Goal: Task Accomplishment & Management: Manage account settings

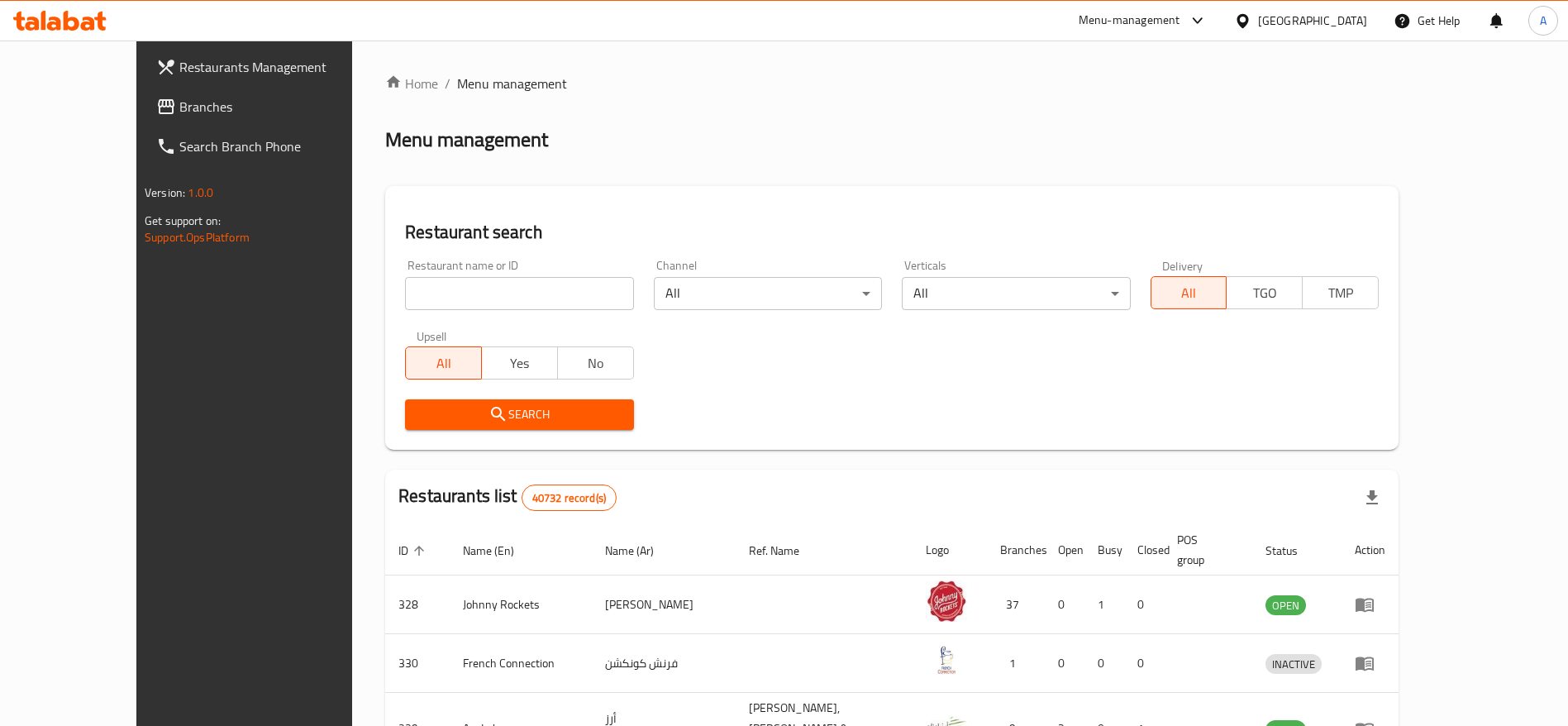
click at [452, 296] on input "search" at bounding box center [519, 293] width 228 height 33
paste input "696745"
type input "696745"
click button "Search" at bounding box center [519, 414] width 228 height 30
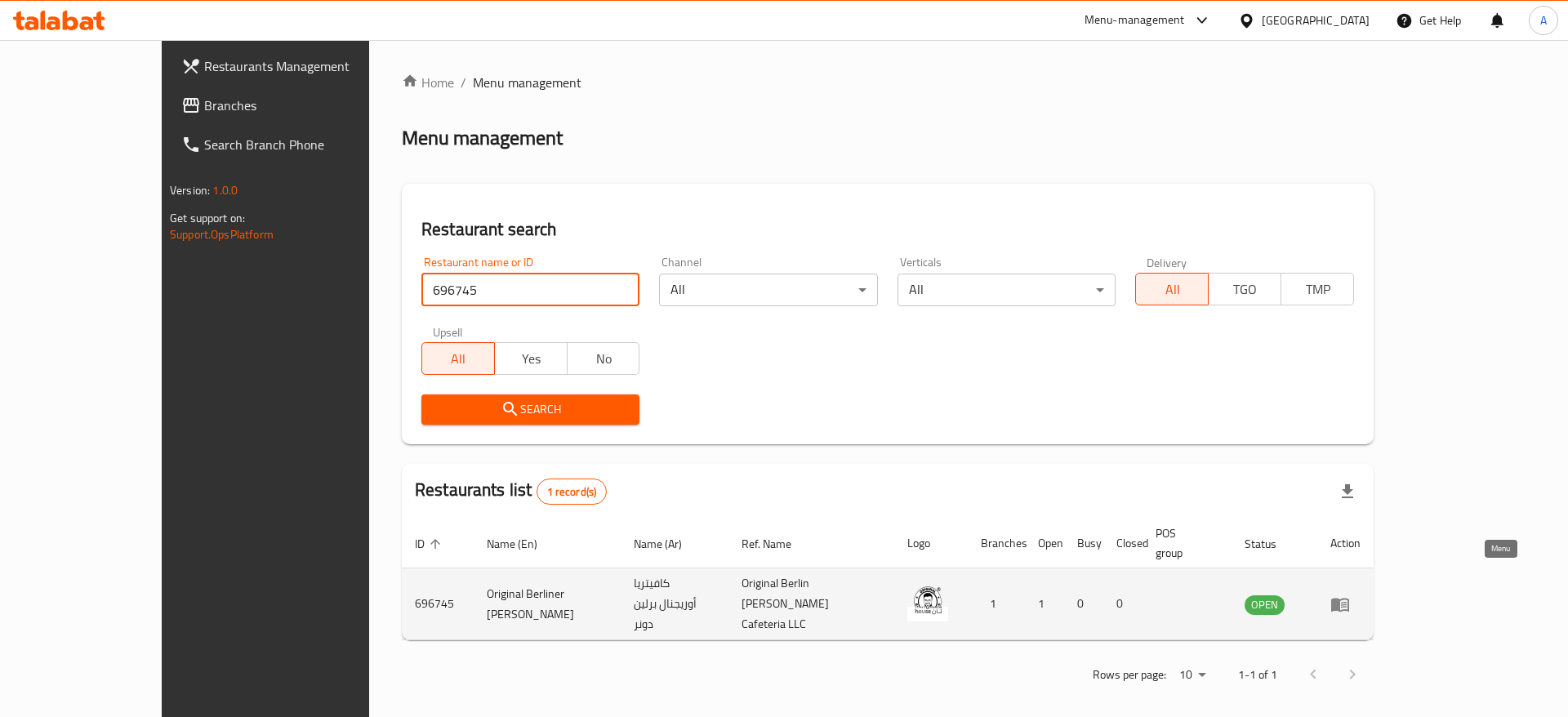
click at [1349, 598] on icon "enhanced table" at bounding box center [1340, 605] width 18 height 14
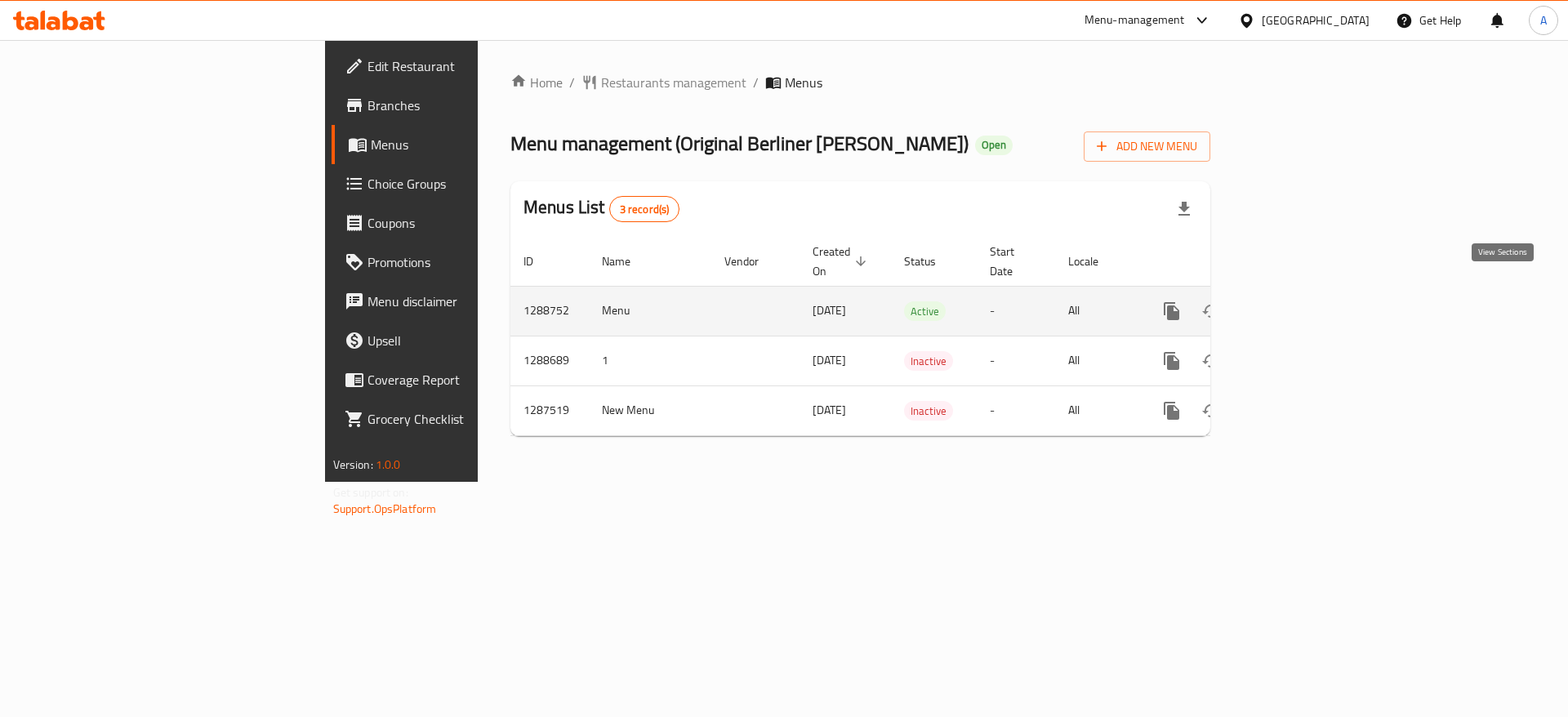
click at [1309, 291] on link "enhanced table" at bounding box center [1289, 311] width 40 height 39
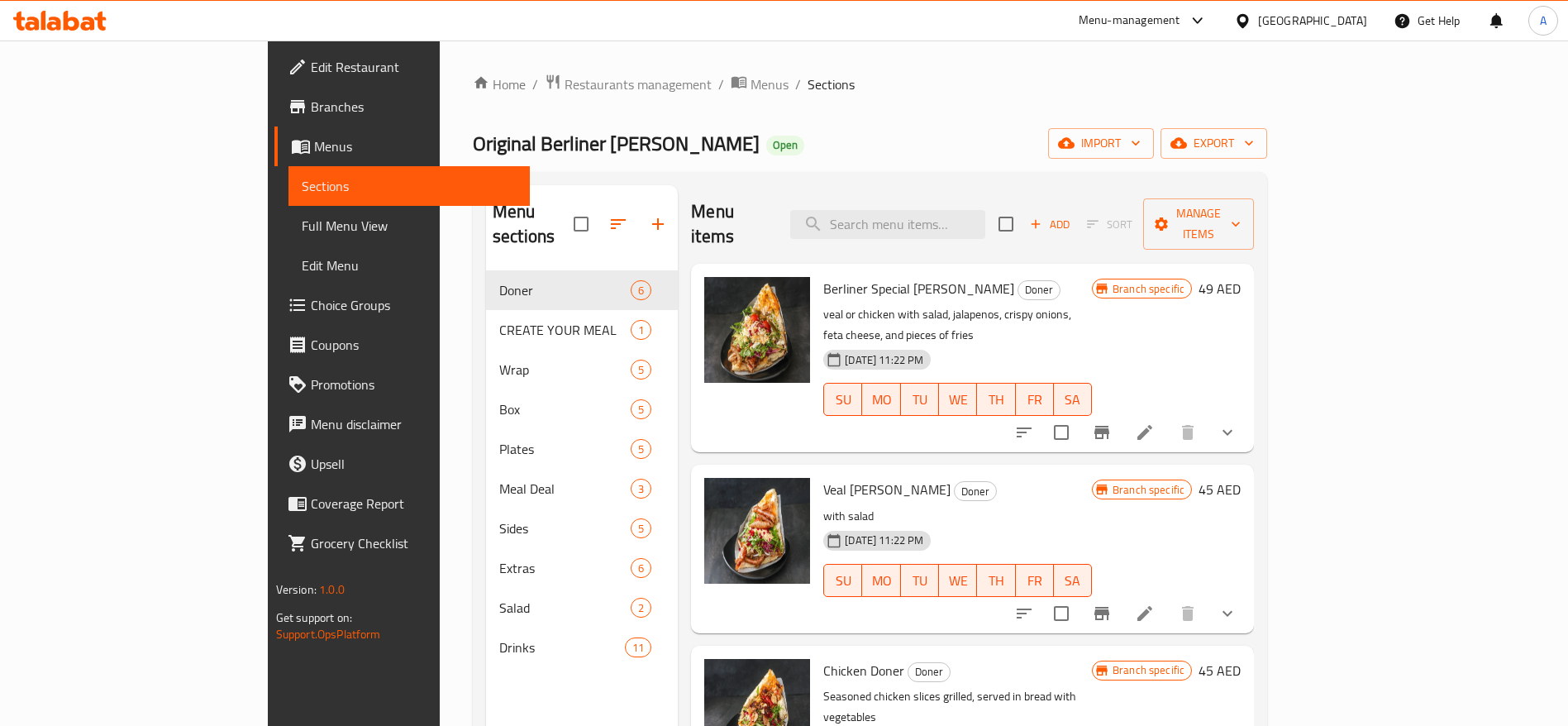
click at [301, 262] on span "Edit Menu" at bounding box center [409, 265] width 215 height 20
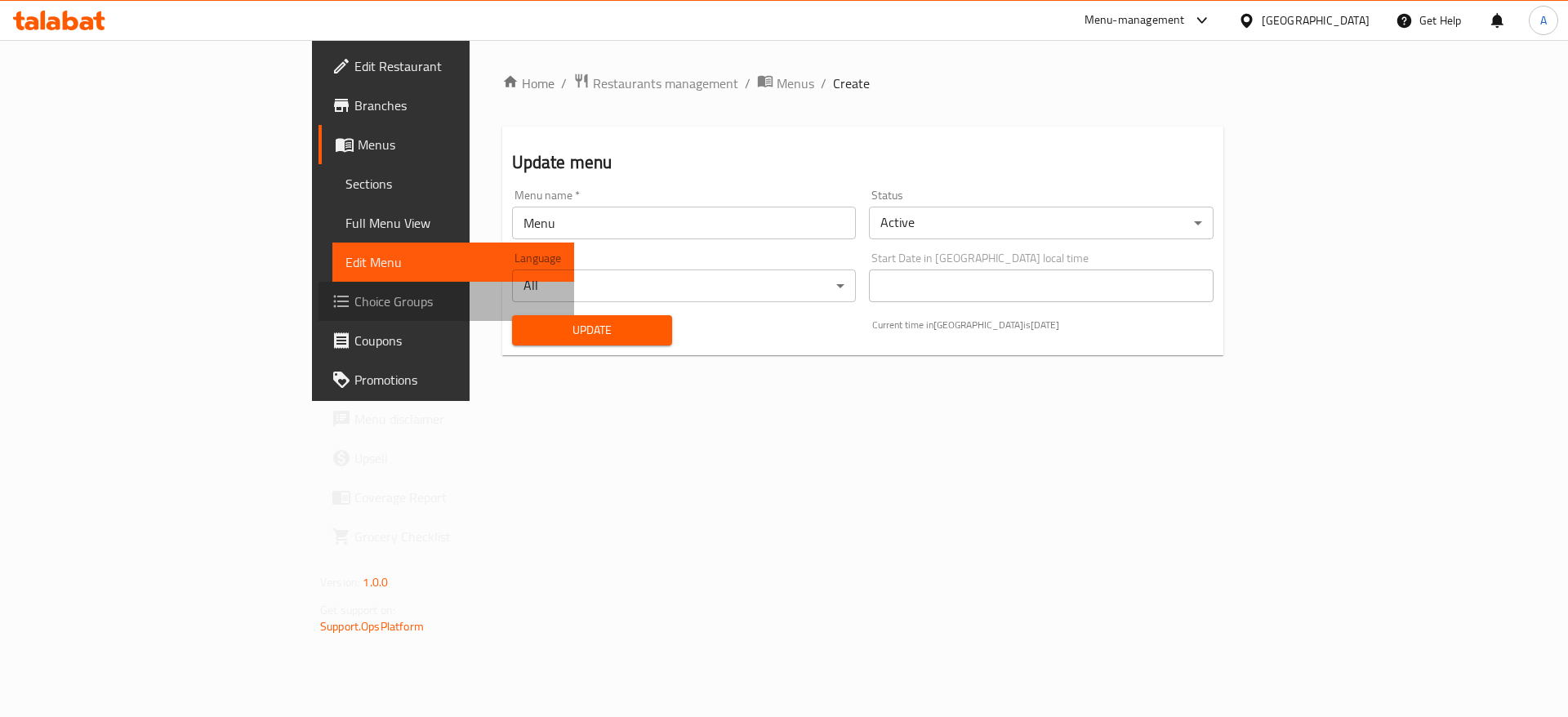
click at [355, 305] on span "Choice Groups" at bounding box center [457, 301] width 206 height 19
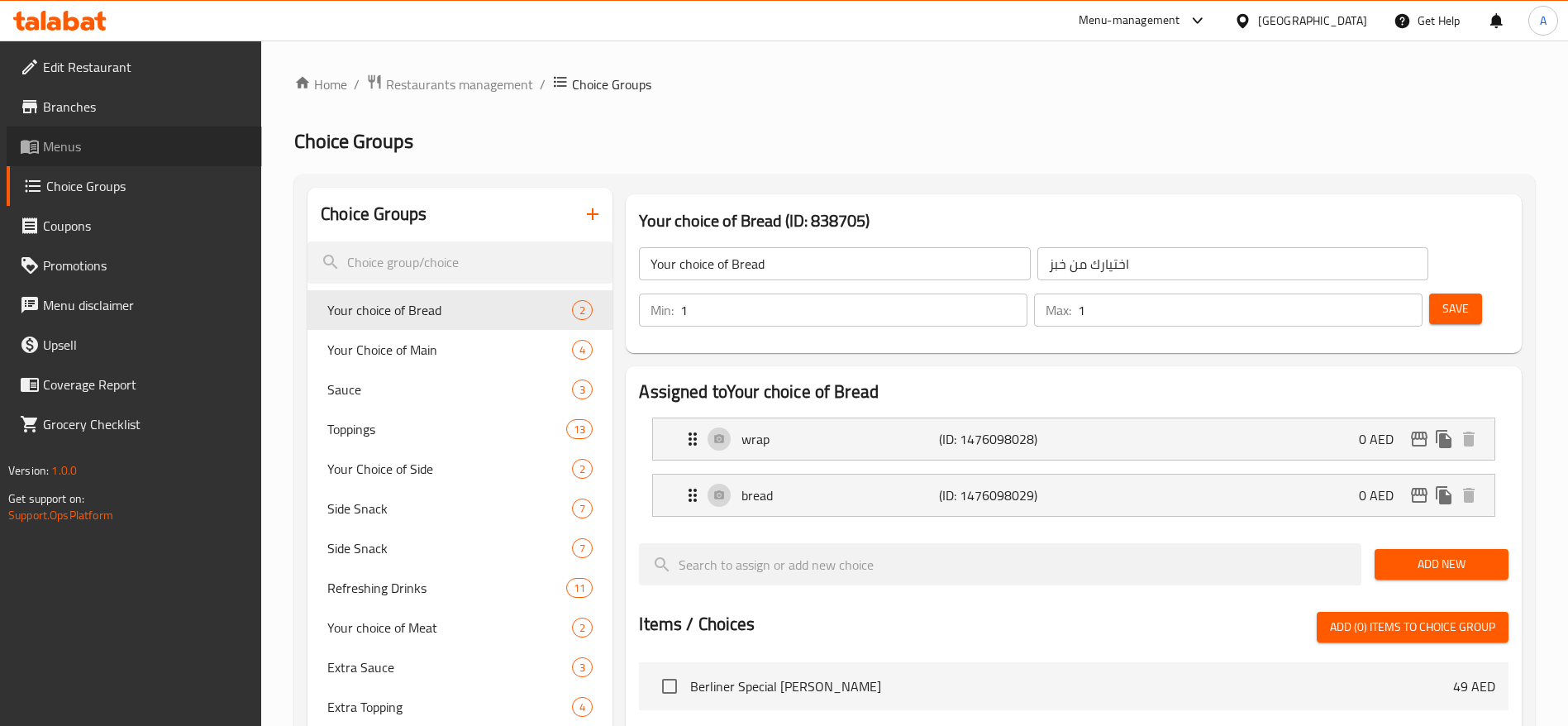
click at [94, 150] on span "Menus" at bounding box center [146, 146] width 206 height 20
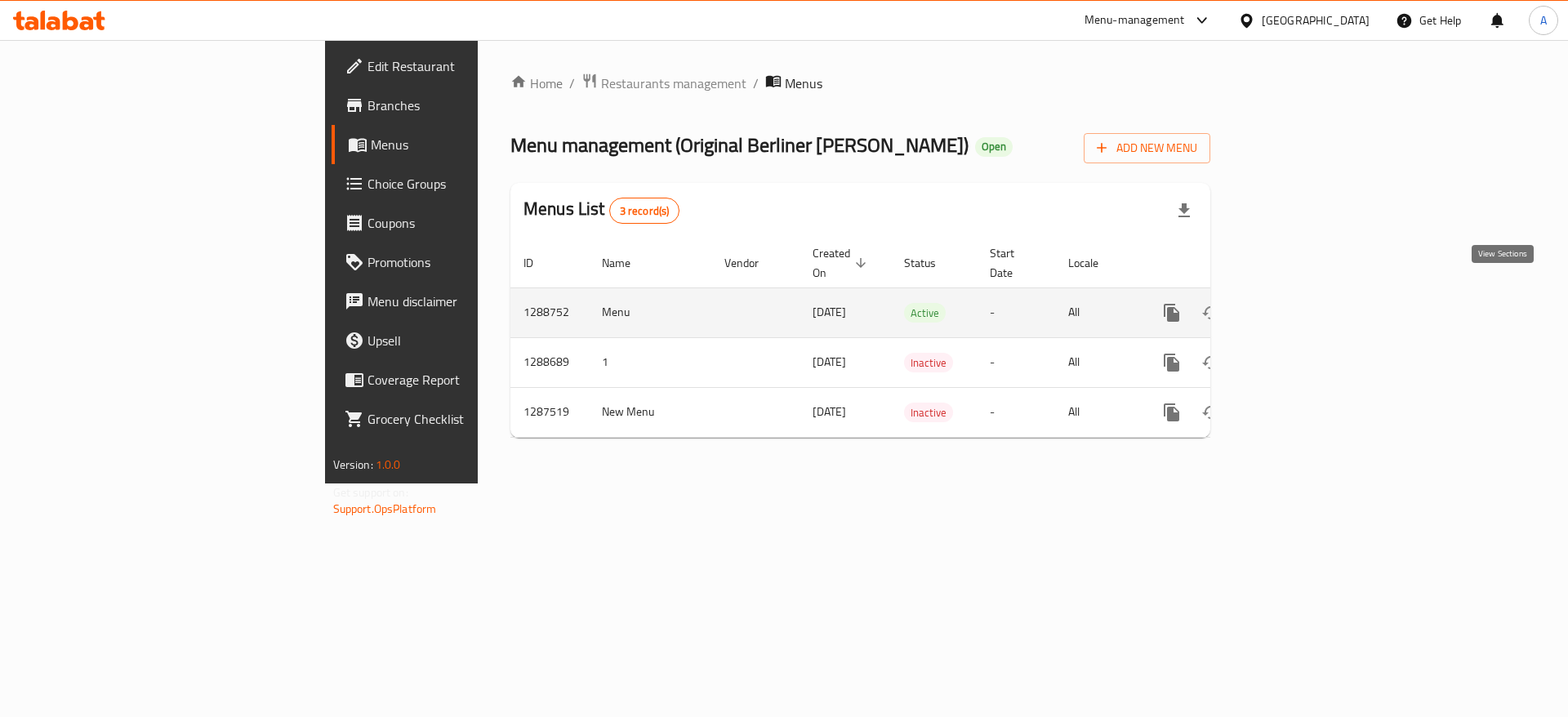
click at [1297, 305] on icon "enhanced table" at bounding box center [1289, 312] width 15 height 15
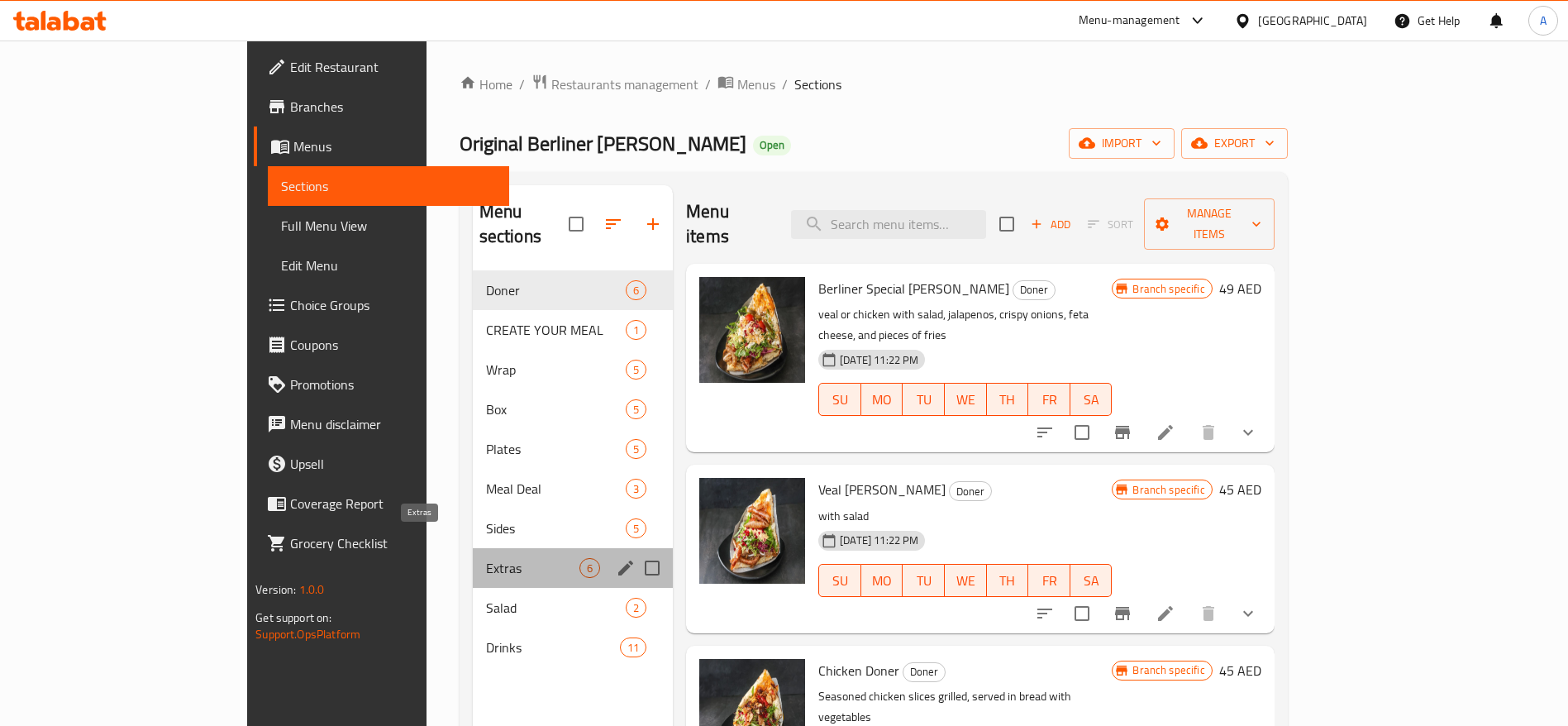
click at [486, 558] on span "Extras" at bounding box center [532, 568] width 93 height 20
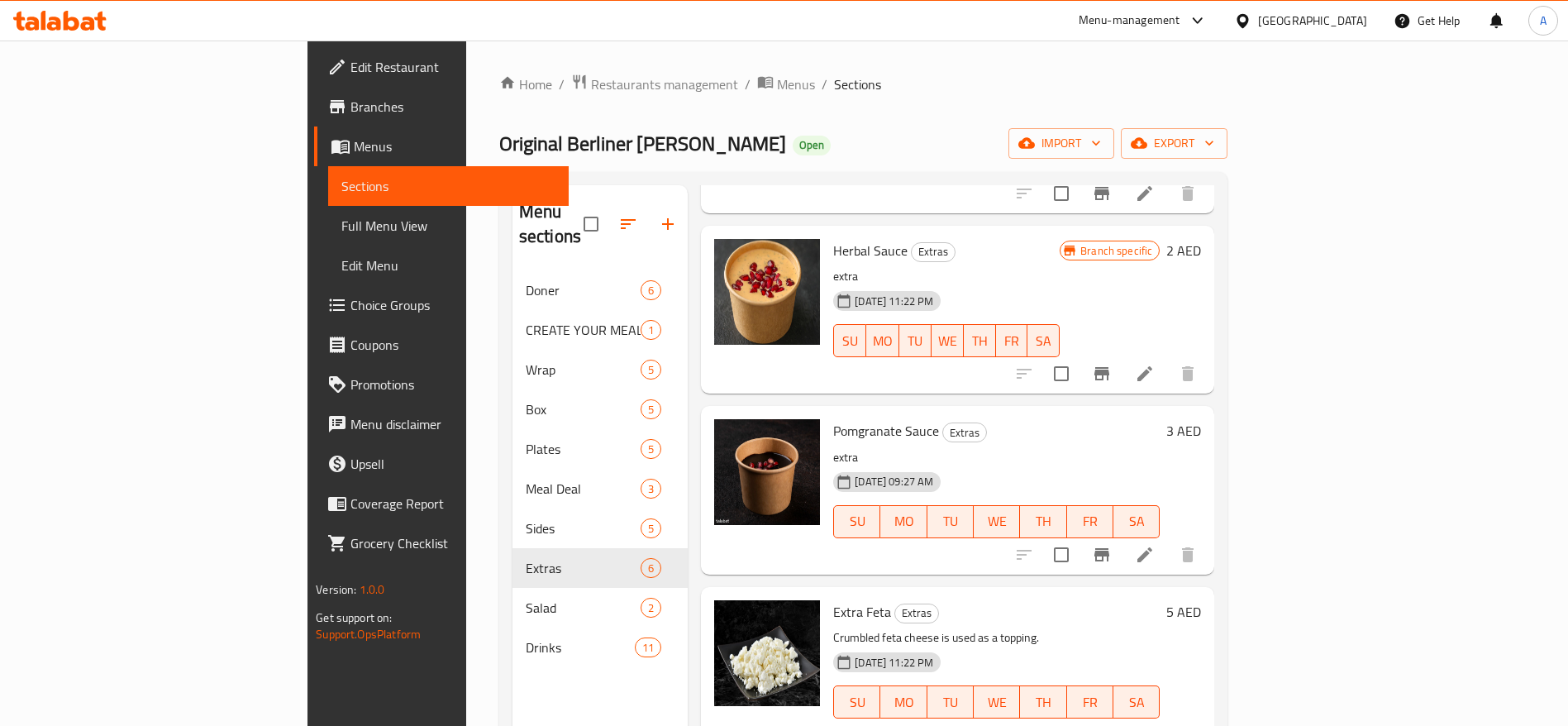
scroll to position [231, 0]
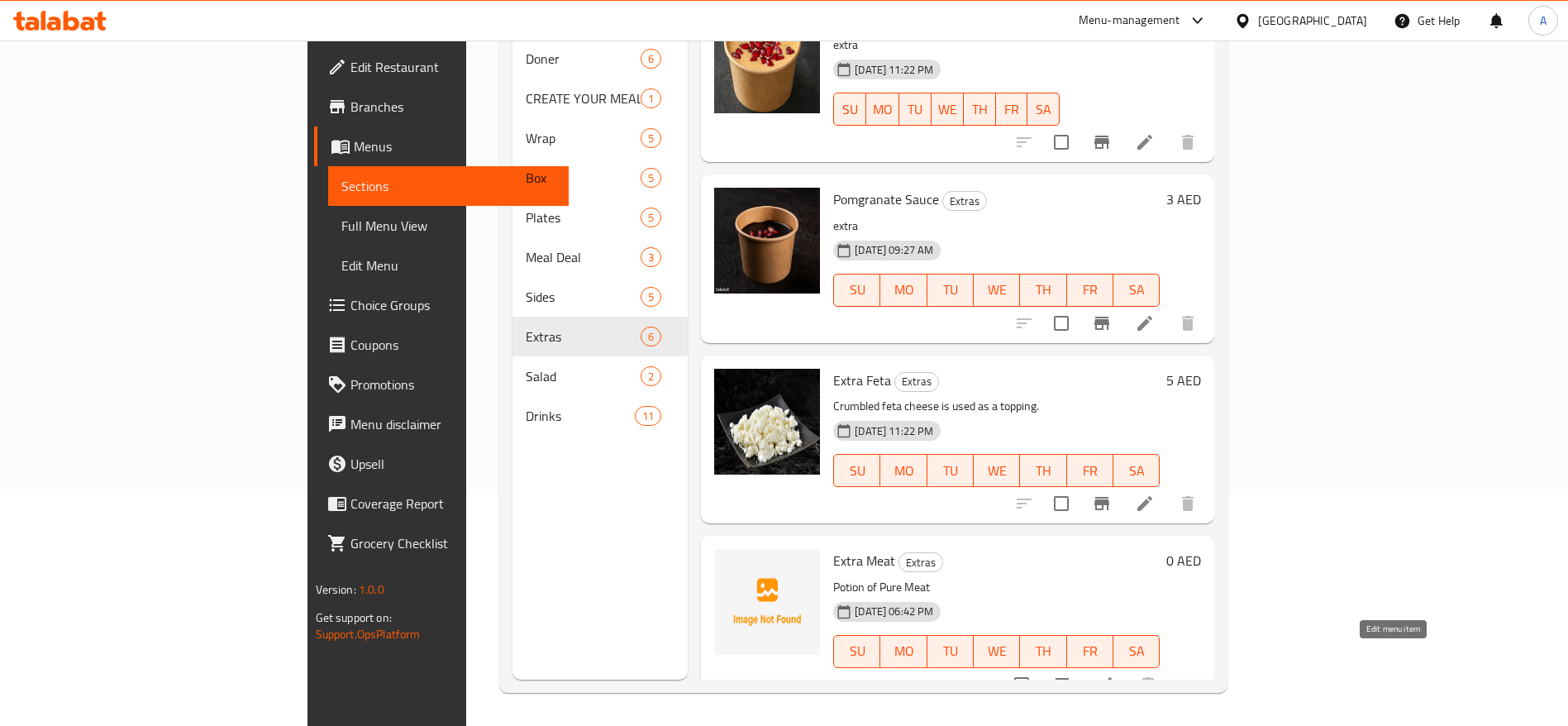
click at [1116, 674] on icon at bounding box center [1105, 684] width 20 height 20
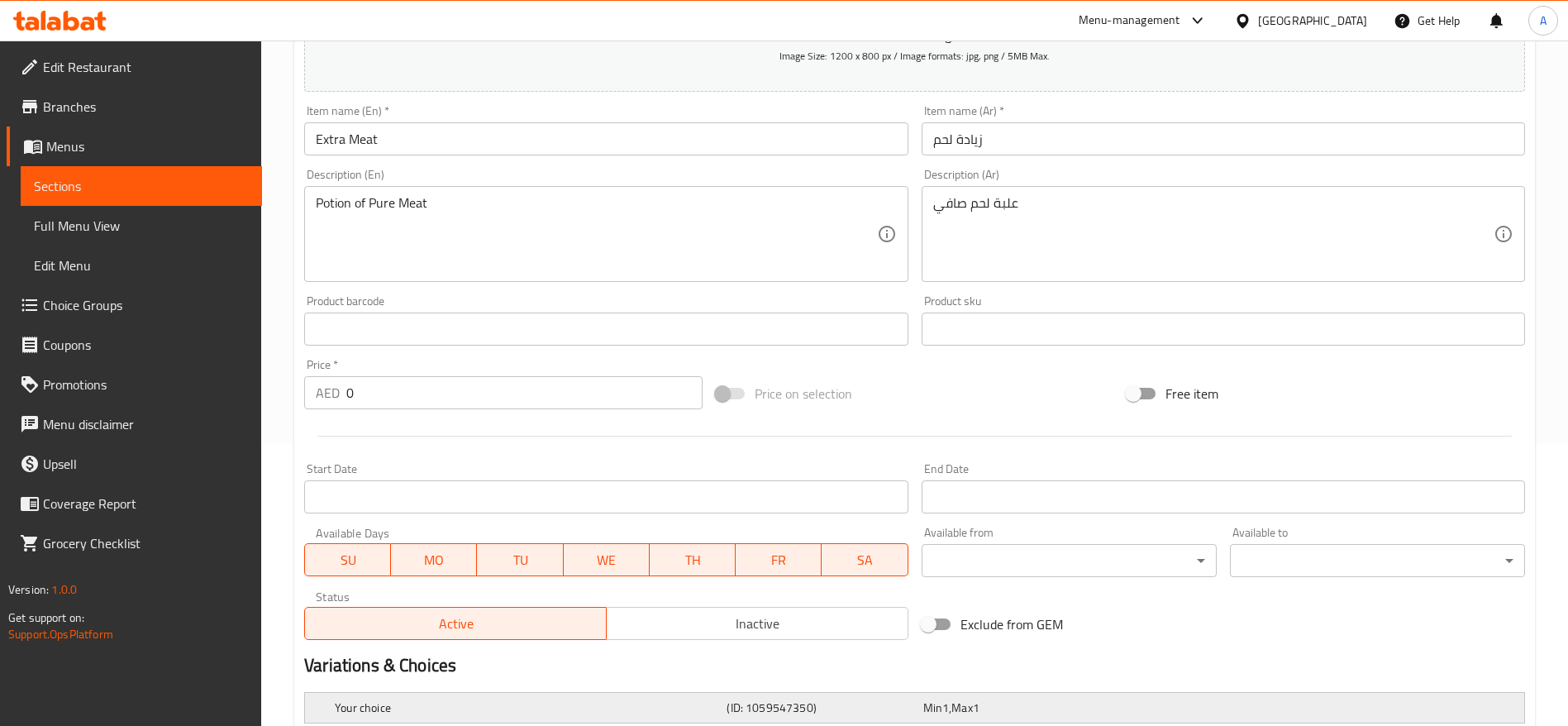
scroll to position [595, 0]
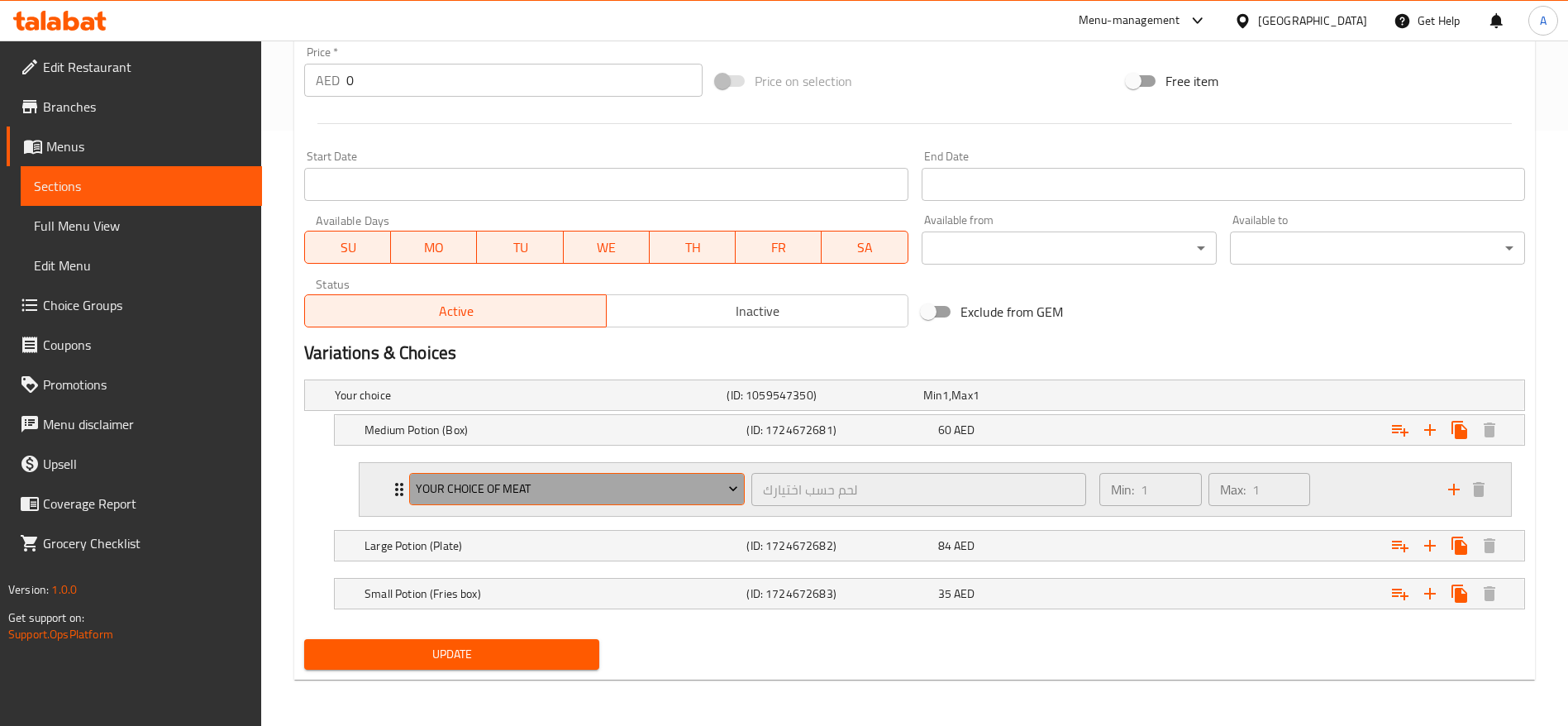
click at [611, 487] on span "Your choice of Meat" at bounding box center [578, 489] width 324 height 20
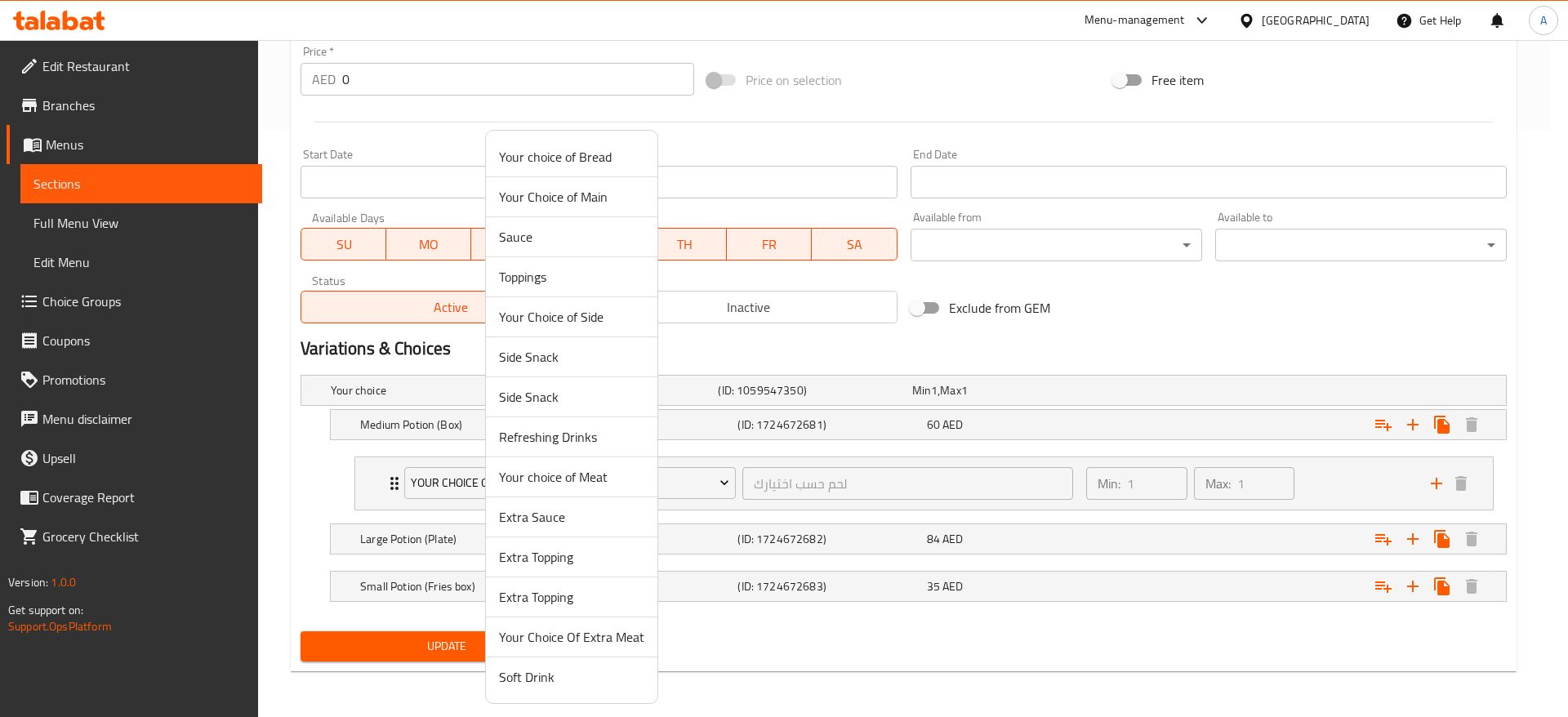
click at [442, 479] on div at bounding box center [784, 358] width 1568 height 717
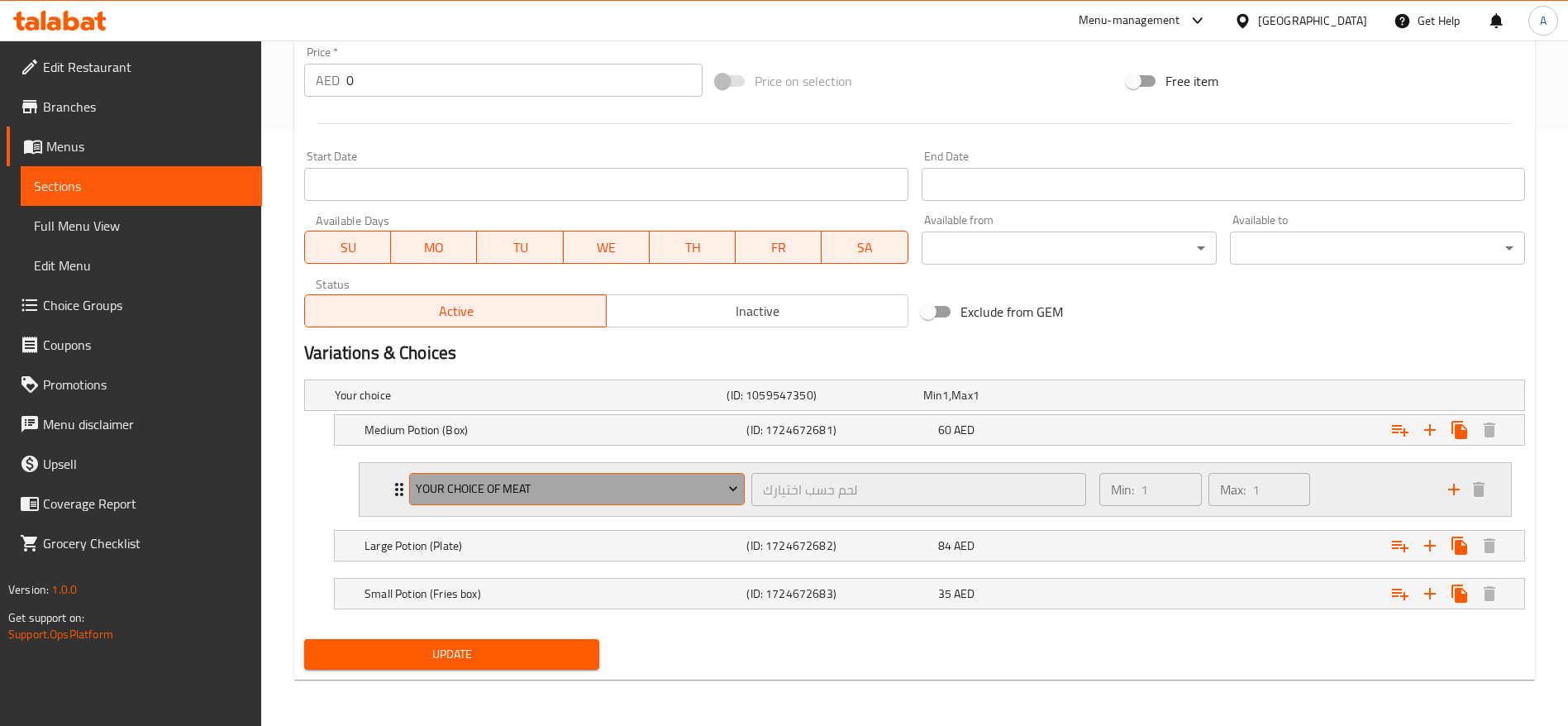
click at [744, 493] on button "Your choice of Meat" at bounding box center [577, 489] width 336 height 33
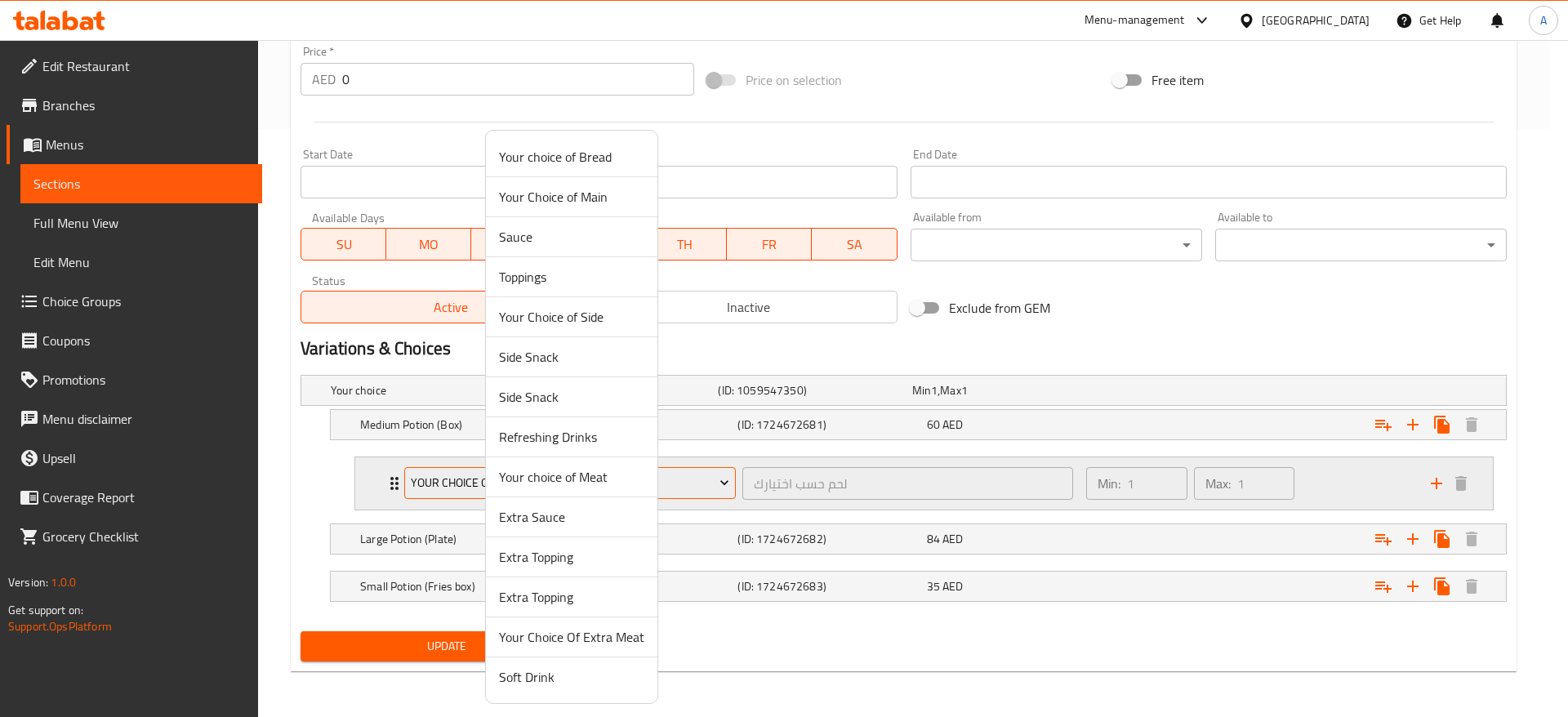
click at [735, 487] on div at bounding box center [784, 358] width 1568 height 717
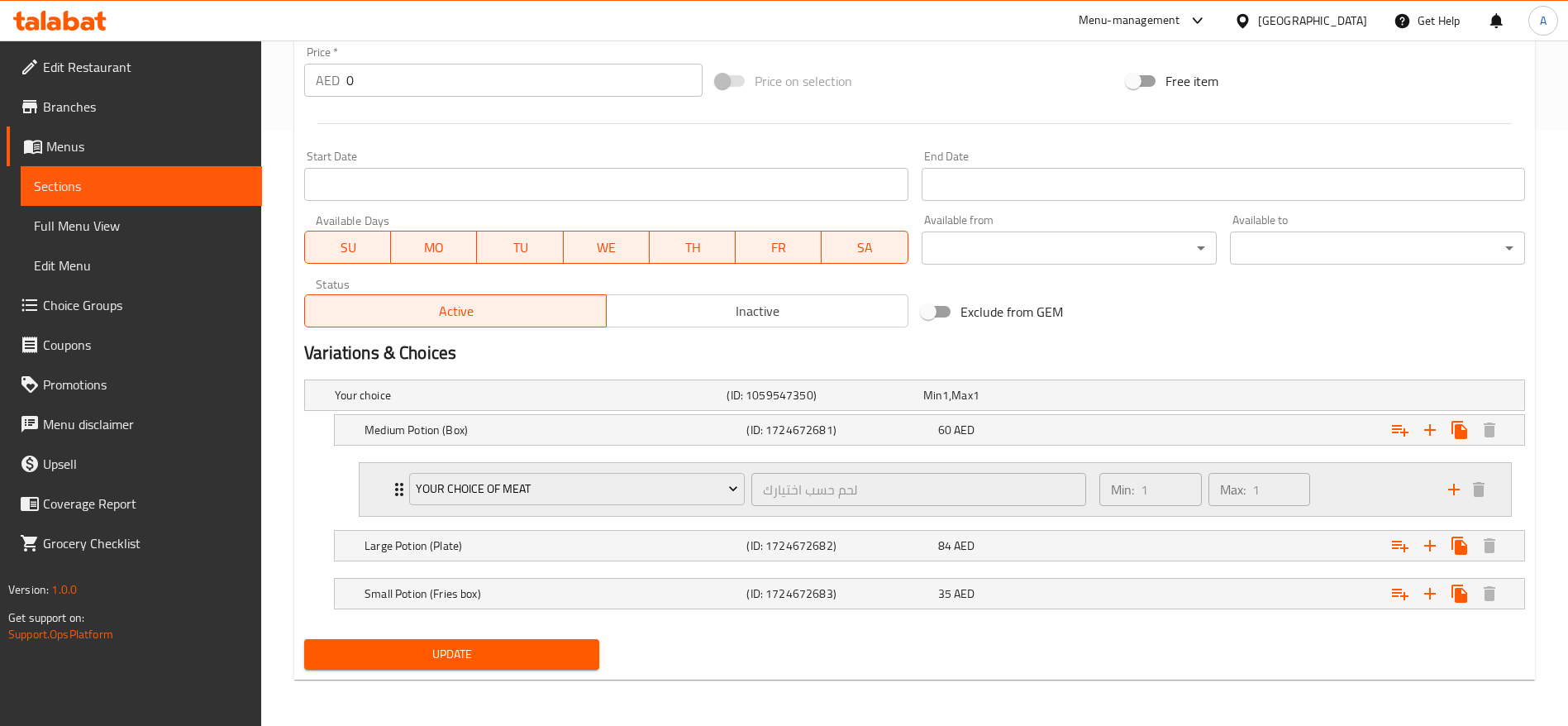
click at [403, 491] on div "Your choice of Meat لحم حسب اختيارك ​" at bounding box center [748, 490] width 697 height 53
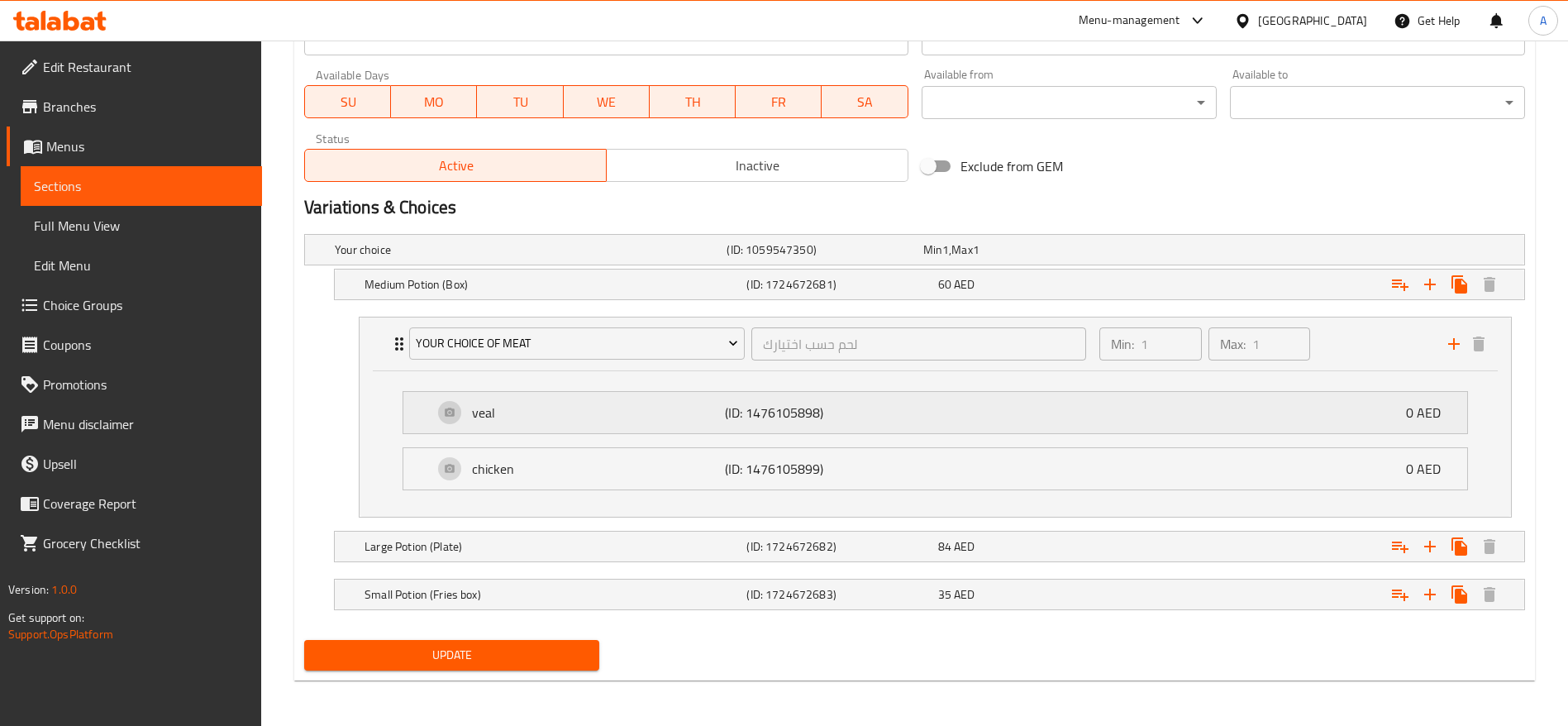
scroll to position [741, 0]
